Goal: Transaction & Acquisition: Purchase product/service

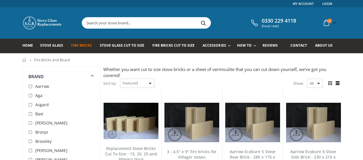
scroll to position [37, 0]
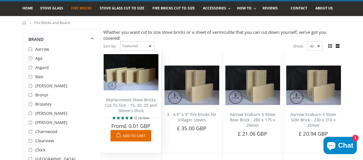
click at [125, 99] on link "Replacement Stove Bricks Cut To Size - 15, 20, 25 and 30mm's thick" at bounding box center [131, 105] width 52 height 16
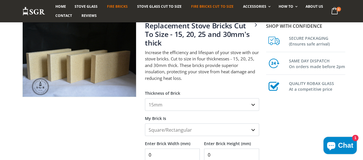
scroll to position [63, 0]
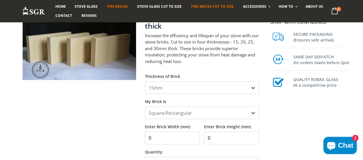
click at [164, 81] on select "15mm 20mm 25mm 30mm" at bounding box center [202, 87] width 114 height 13
select select "30mm"
click at [145, 81] on select "15mm 20mm 25mm 30mm" at bounding box center [202, 87] width 114 height 13
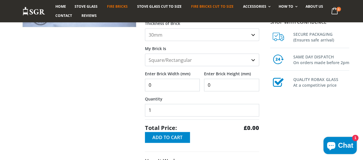
scroll to position [116, 0]
click at [159, 79] on input "0" at bounding box center [172, 85] width 55 height 13
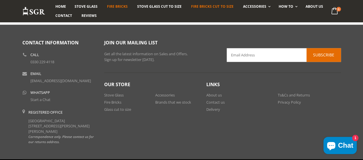
scroll to position [340, 0]
